Goal: Task Accomplishment & Management: Use online tool/utility

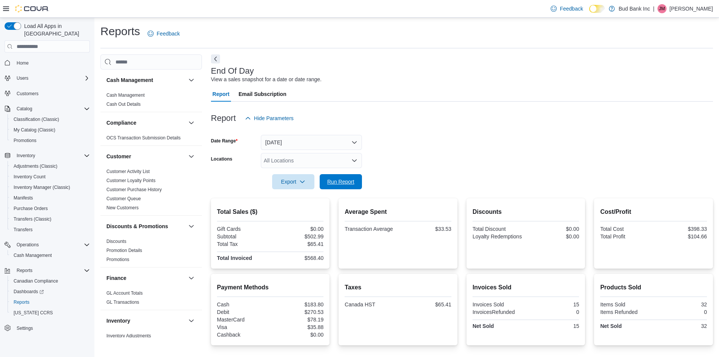
click at [337, 185] on span "Run Report" at bounding box center [340, 182] width 27 height 8
click at [480, 168] on div at bounding box center [462, 171] width 502 height 6
click at [339, 184] on span "Run Report" at bounding box center [340, 181] width 27 height 8
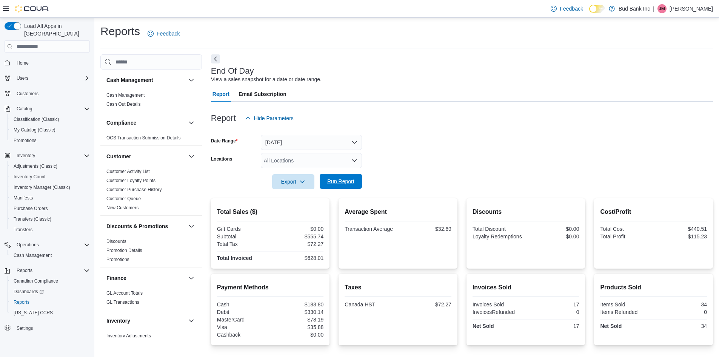
click at [348, 180] on span "Run Report" at bounding box center [340, 181] width 27 height 8
click at [351, 183] on span "Run Report" at bounding box center [340, 181] width 27 height 8
click at [355, 177] on span "Run Report" at bounding box center [340, 181] width 33 height 15
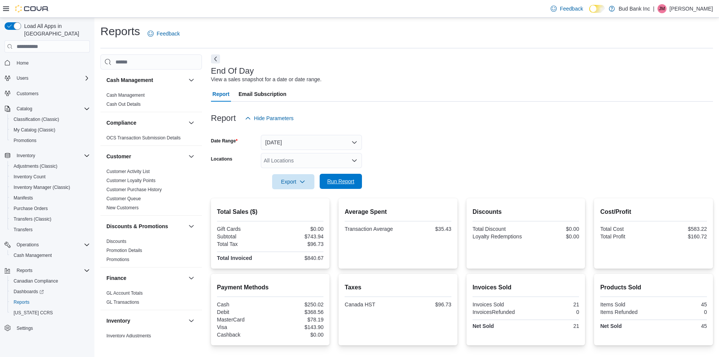
click at [345, 184] on span "Run Report" at bounding box center [340, 181] width 27 height 8
click at [340, 177] on span "Run Report" at bounding box center [340, 181] width 33 height 15
click at [491, 152] on form "Date Range [DATE] Locations All Locations Export Run Report" at bounding box center [462, 157] width 502 height 63
click at [353, 184] on span "Run Report" at bounding box center [340, 181] width 27 height 8
click at [336, 181] on span "Run Report" at bounding box center [340, 181] width 27 height 8
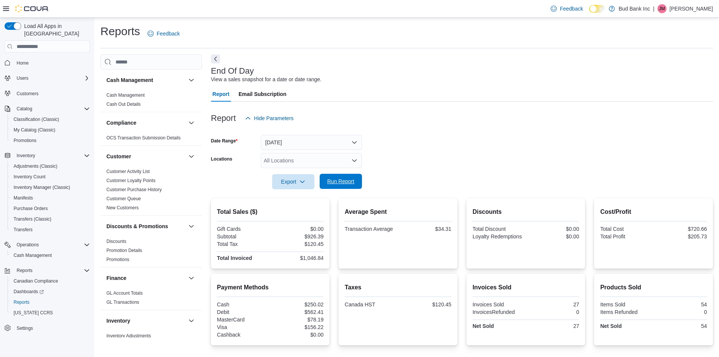
click at [337, 181] on span "Run Report" at bounding box center [340, 181] width 27 height 8
